Goal: Navigation & Orientation: Understand site structure

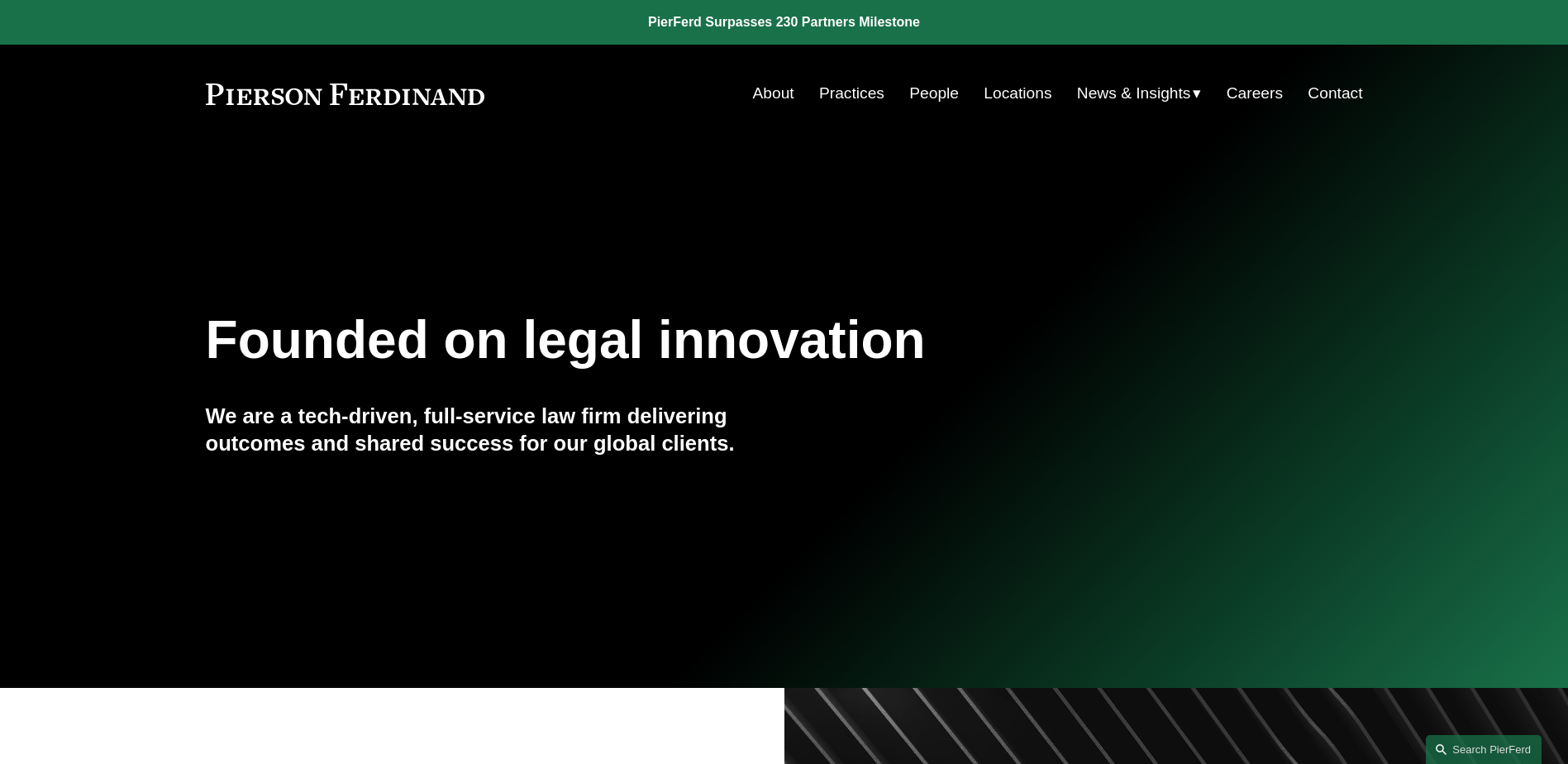
click at [833, 86] on link "Practices" at bounding box center [851, 93] width 66 height 31
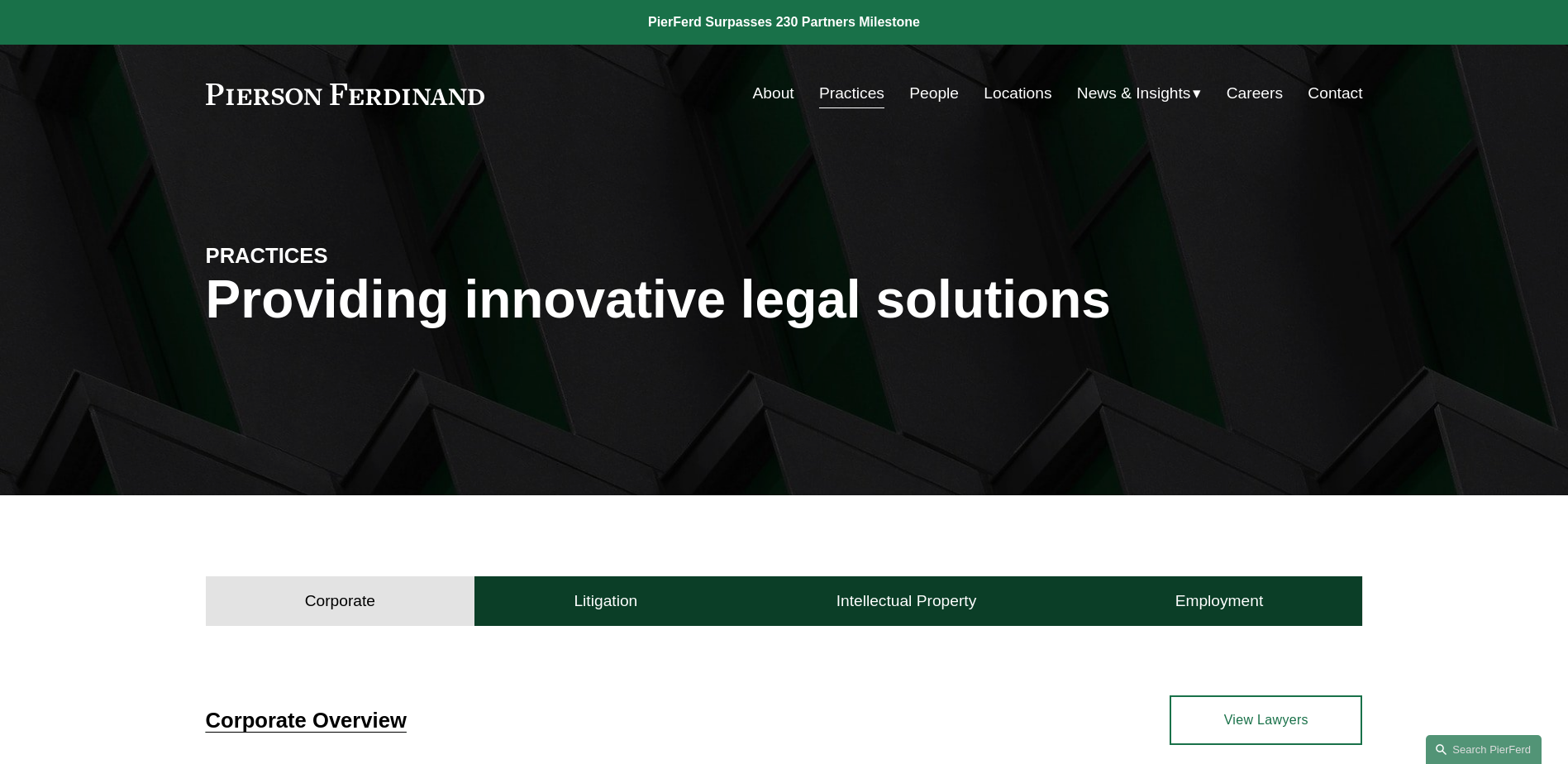
click at [1009, 92] on link "Locations" at bounding box center [1016, 93] width 68 height 31
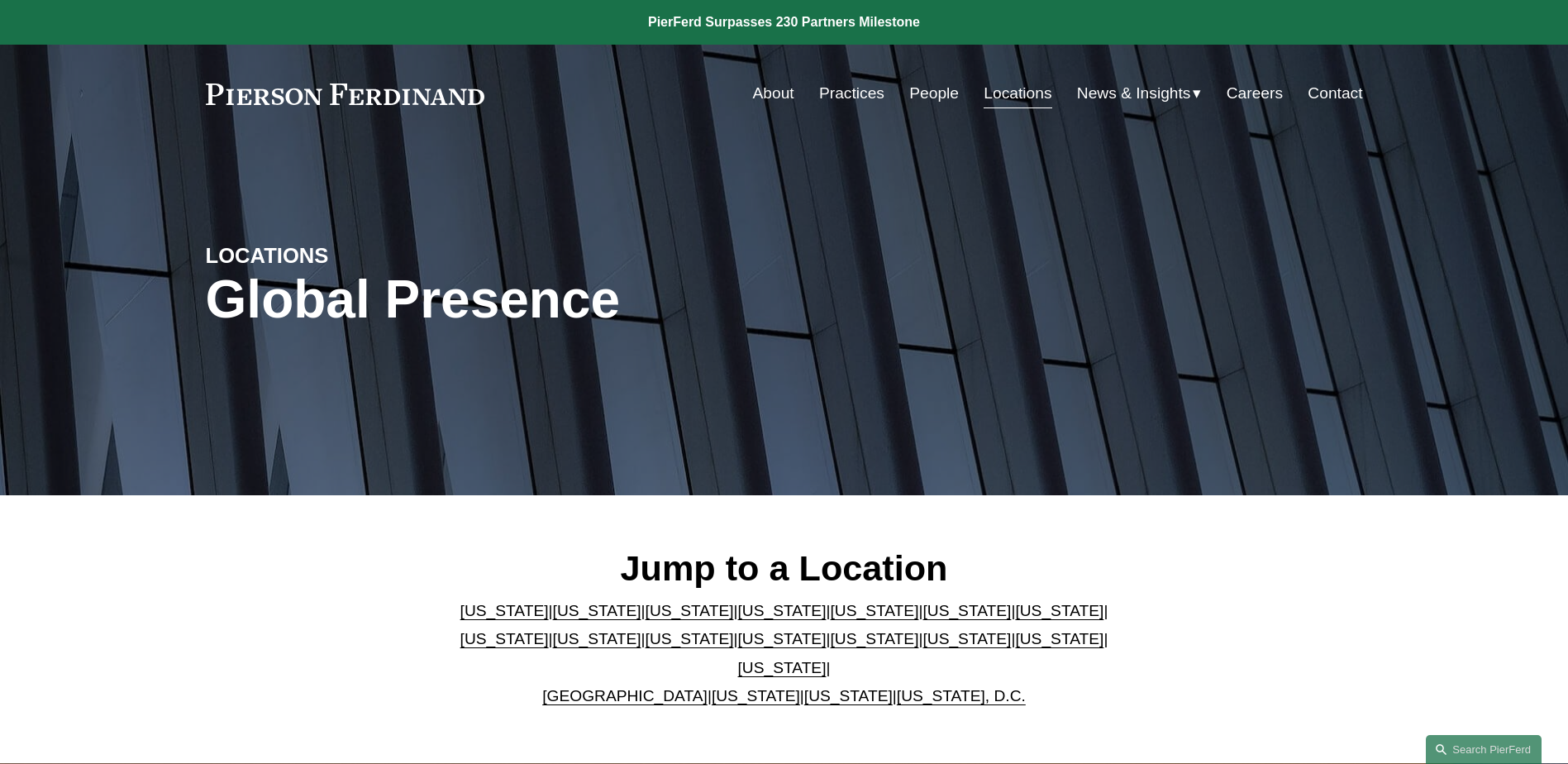
click at [941, 96] on link "People" at bounding box center [934, 93] width 49 height 31
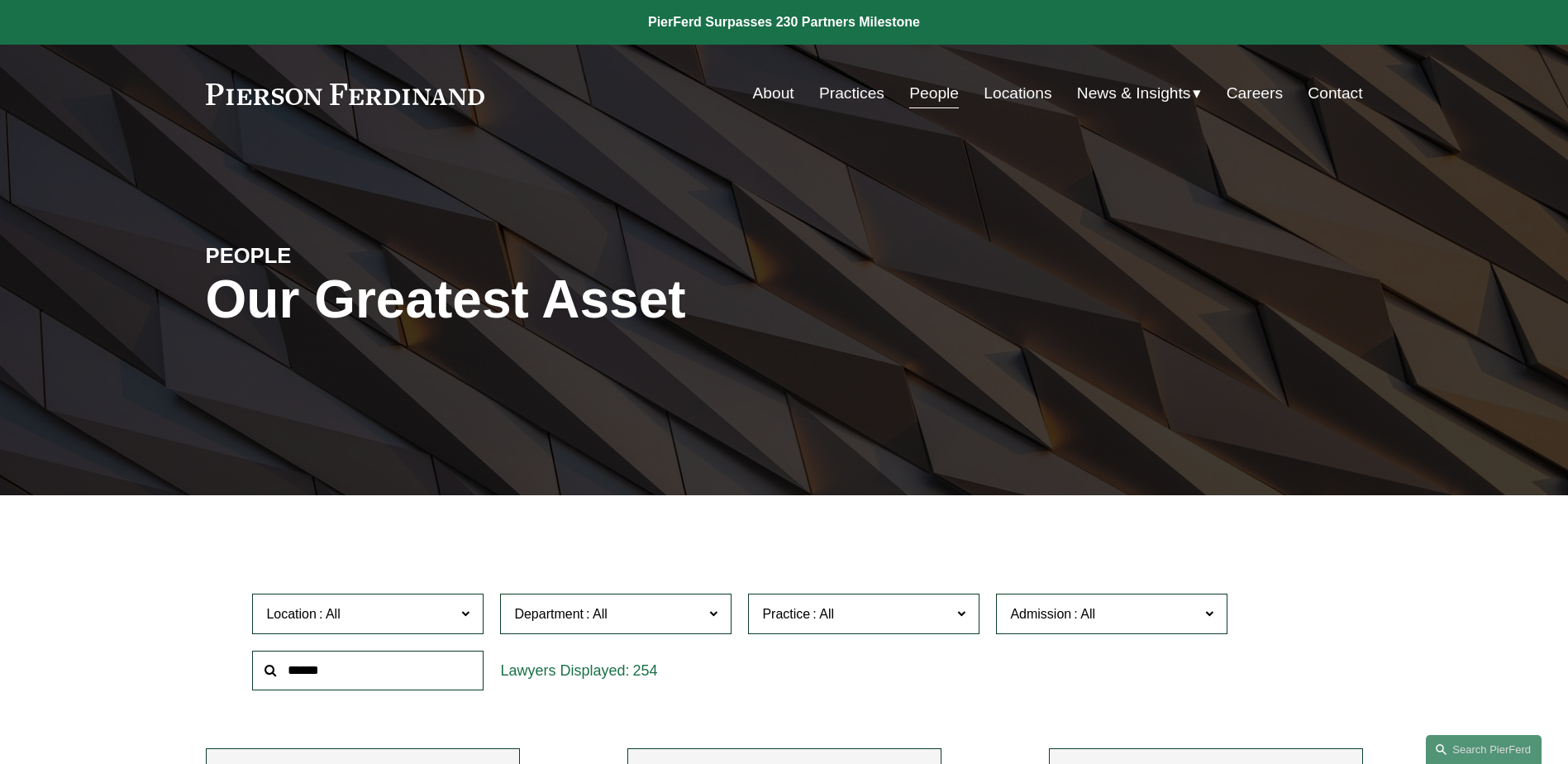
click at [767, 94] on link "About" at bounding box center [773, 93] width 41 height 31
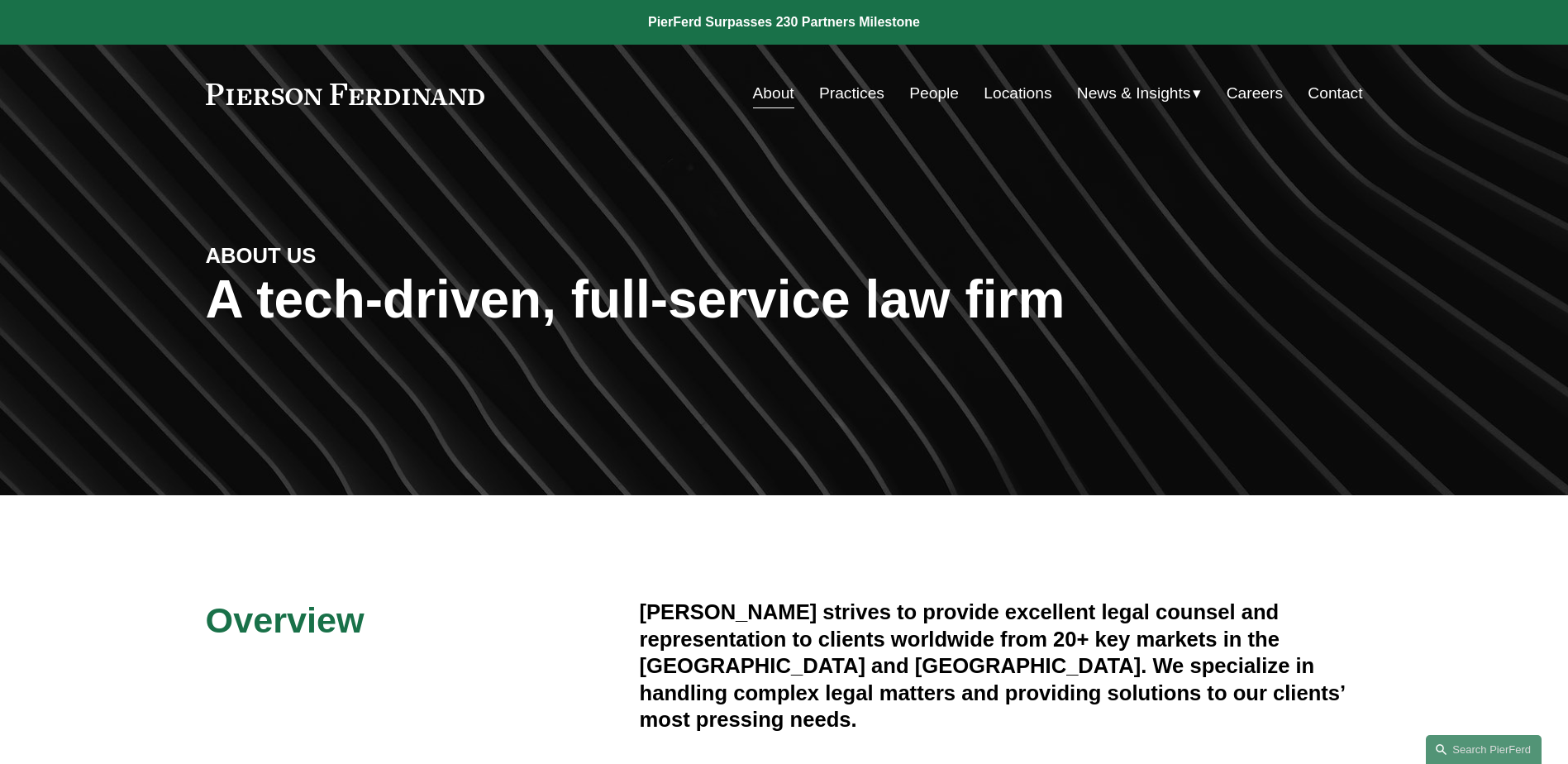
click at [780, 98] on link "About" at bounding box center [773, 93] width 41 height 31
click at [335, 91] on link at bounding box center [345, 94] width 280 height 22
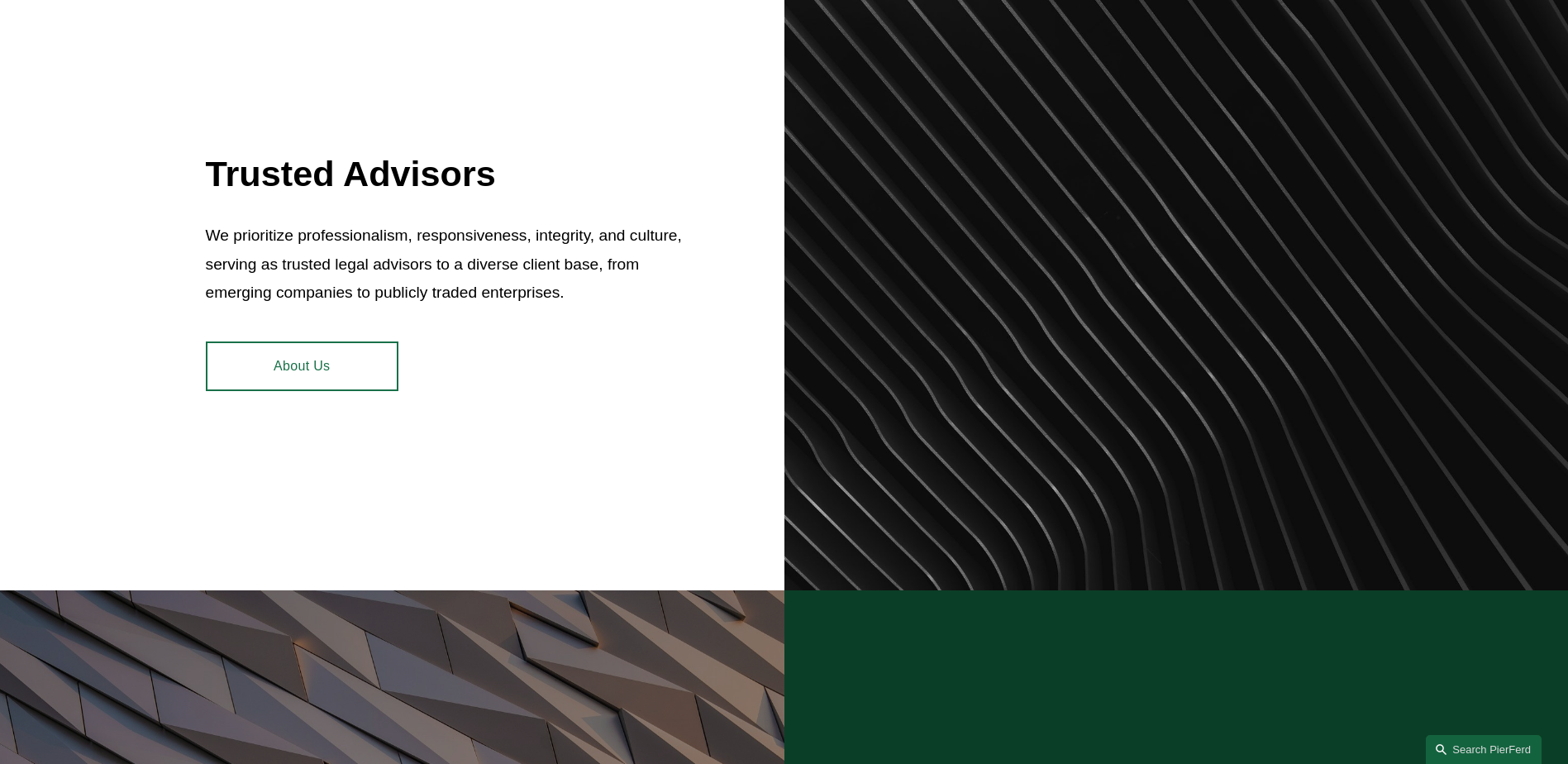
scroll to position [1322, 0]
